Goal: Task Accomplishment & Management: Manage account settings

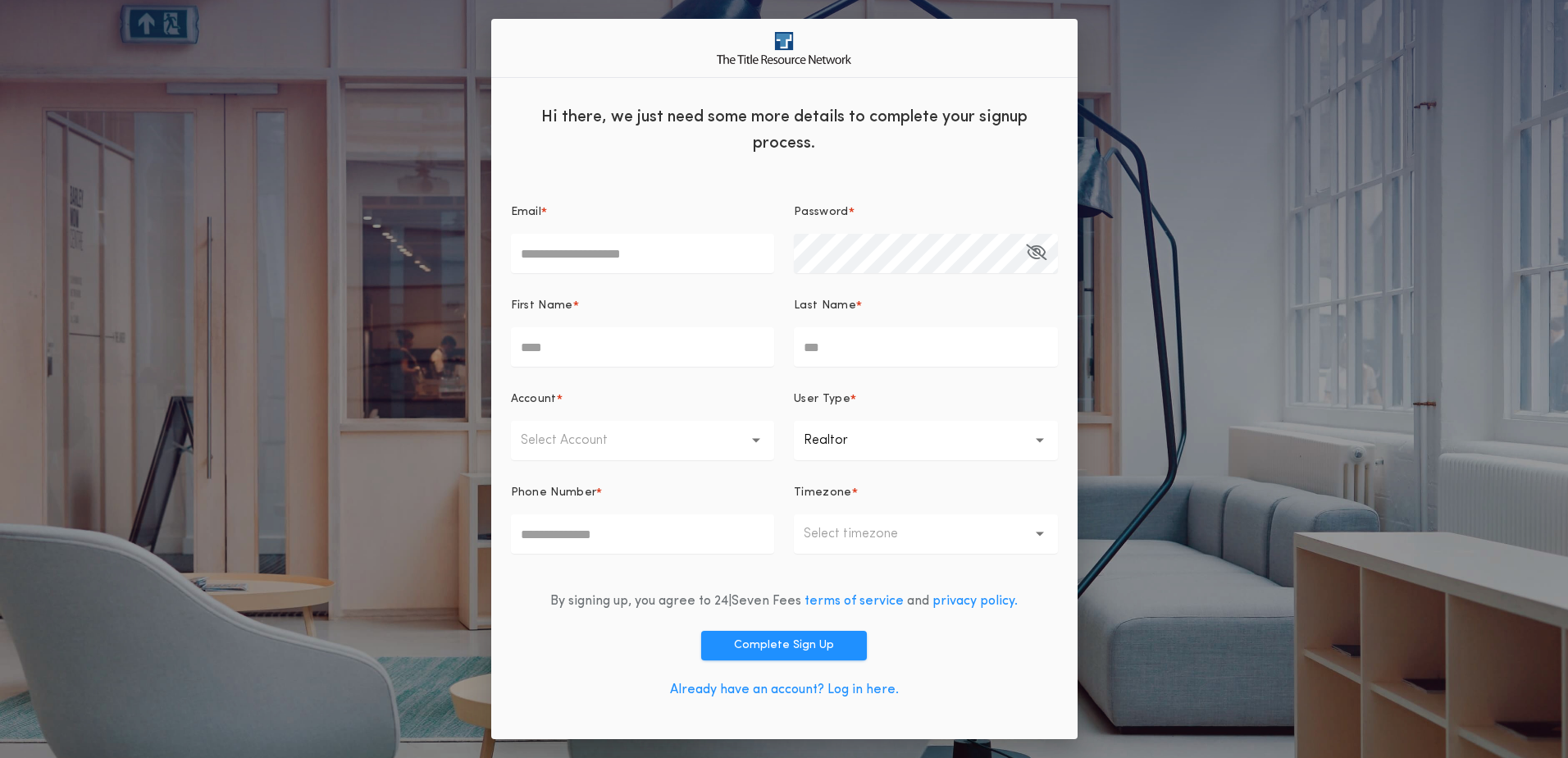
click at [830, 691] on link "Already have an account? Log in here." at bounding box center [784, 689] width 229 height 13
